Goal: Task Accomplishment & Management: Use online tool/utility

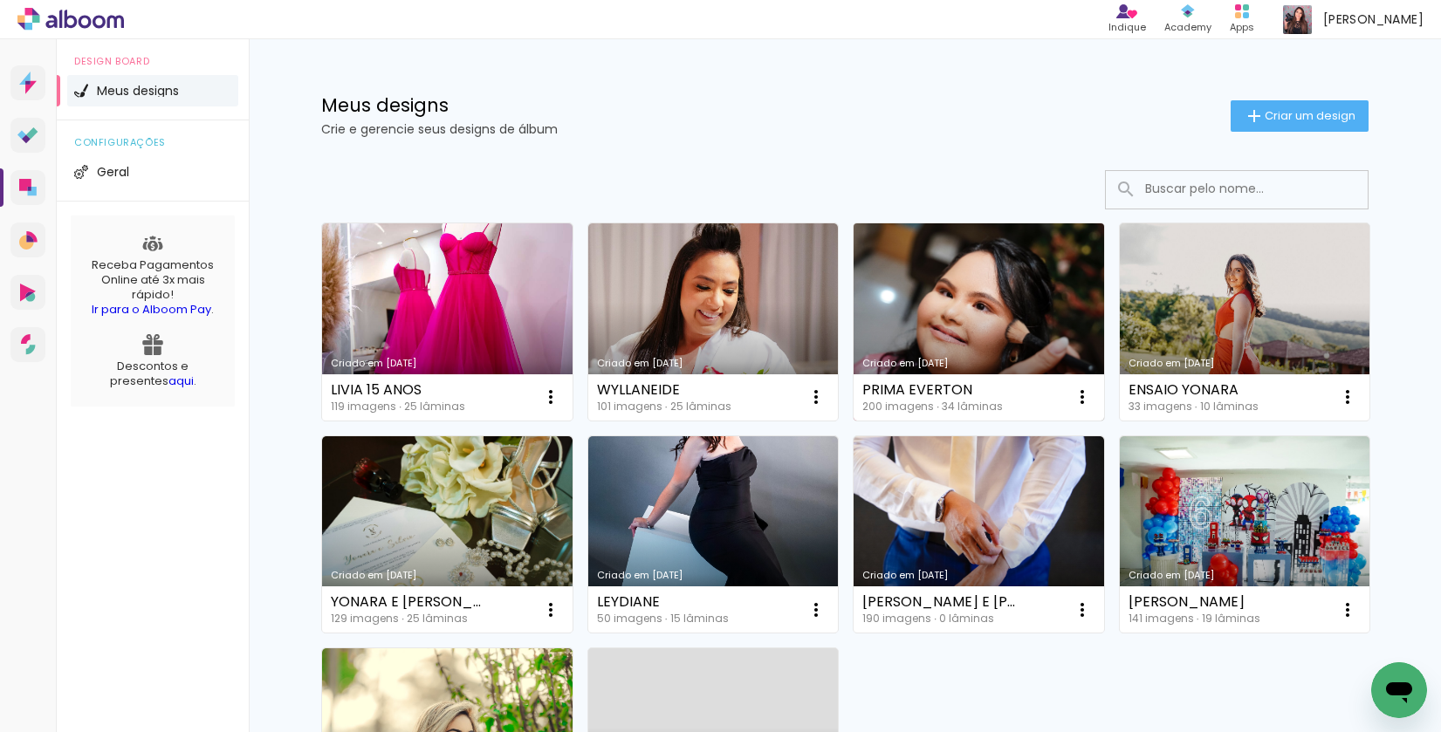
click at [977, 325] on link "Criado em [DATE]" at bounding box center [978, 321] width 250 height 197
